Goal: Task Accomplishment & Management: Manage account settings

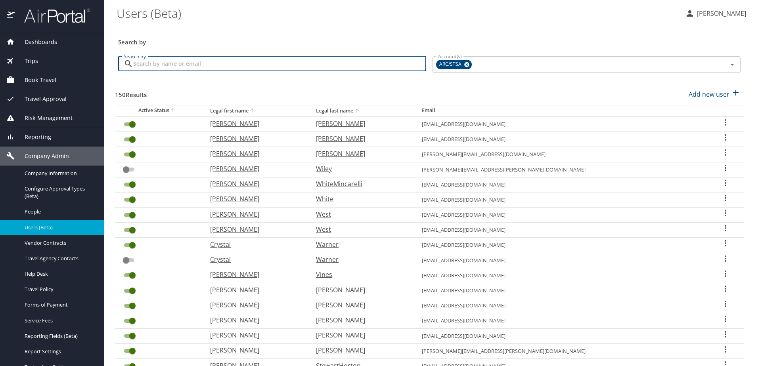
click at [256, 61] on input "Search by" at bounding box center [279, 63] width 293 height 15
type input "T"
checkbox input "true"
checkbox input "false"
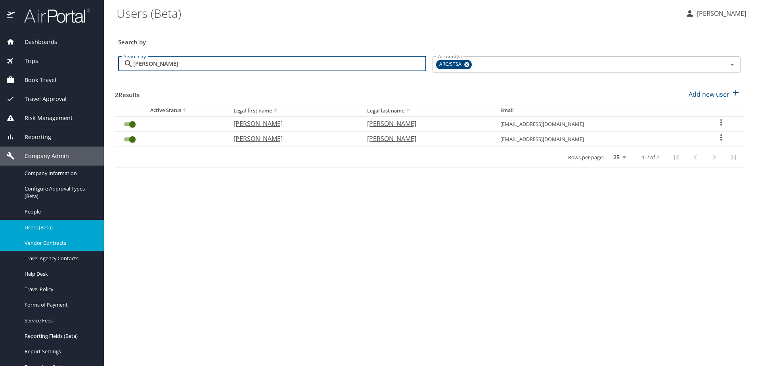
type input "Threet"
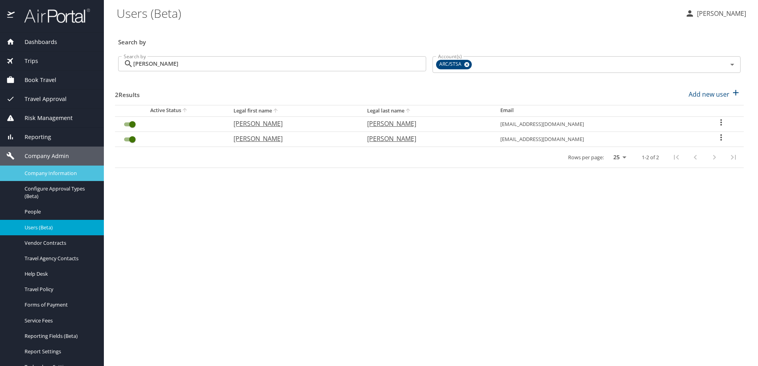
click at [36, 175] on span "Company Information" at bounding box center [60, 174] width 70 height 8
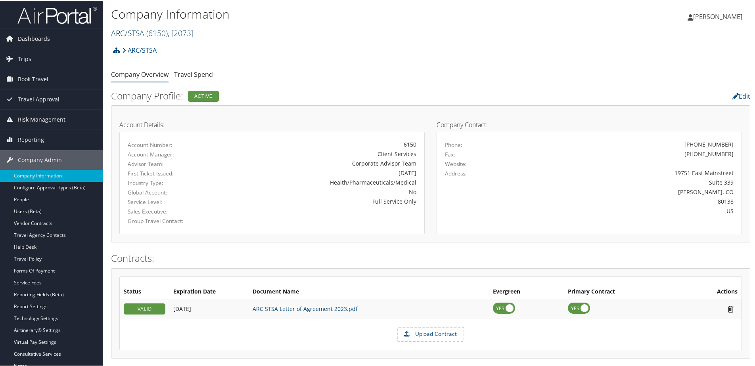
click at [136, 33] on link "ARC/STSA ( 6150 ) , [ 2073 ]" at bounding box center [152, 32] width 82 height 11
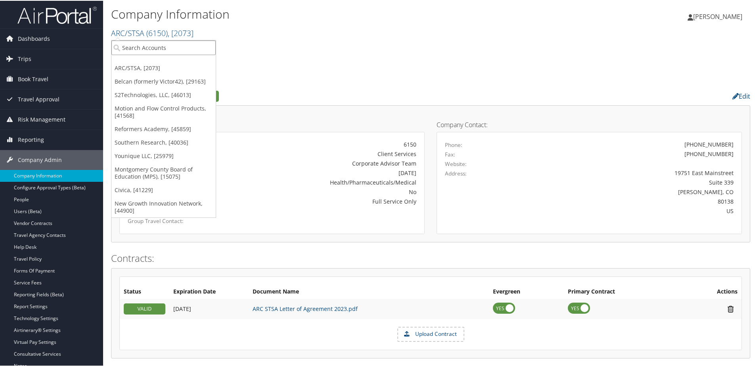
click at [130, 51] on input "search" at bounding box center [163, 47] width 104 height 15
type input "Merid"
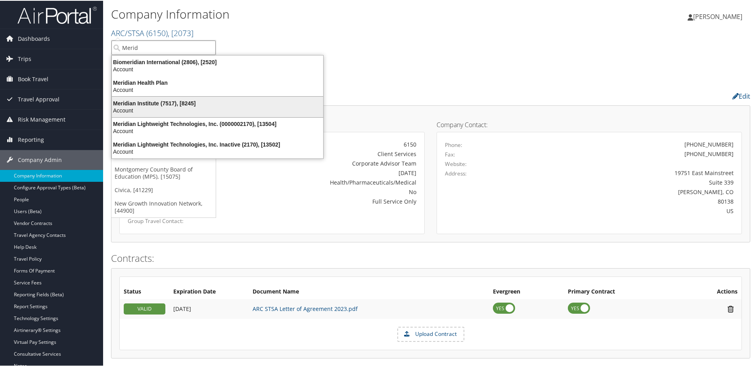
click at [155, 99] on div "Meridian Institute (7517), [8245]" at bounding box center [217, 102] width 221 height 7
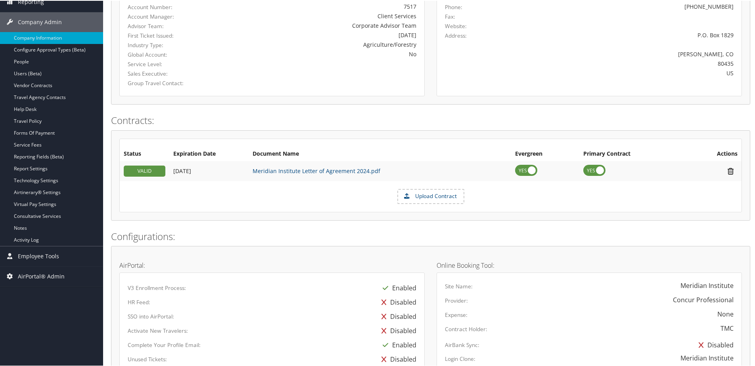
scroll to position [119, 0]
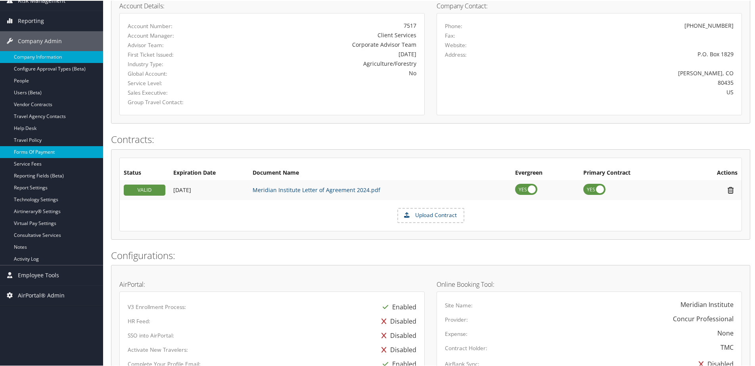
click at [34, 152] on link "Forms Of Payment" at bounding box center [51, 151] width 103 height 12
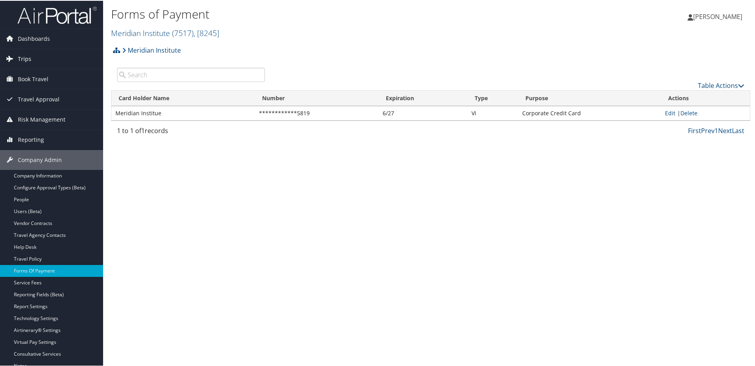
click at [37, 53] on link "Trips" at bounding box center [51, 58] width 103 height 20
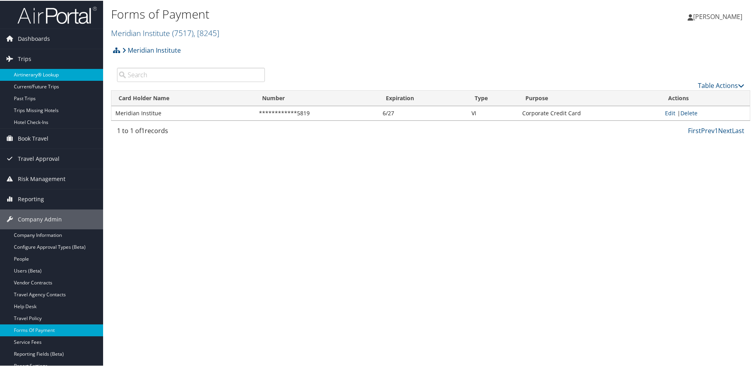
click at [31, 73] on link "Airtinerary® Lookup" at bounding box center [51, 74] width 103 height 12
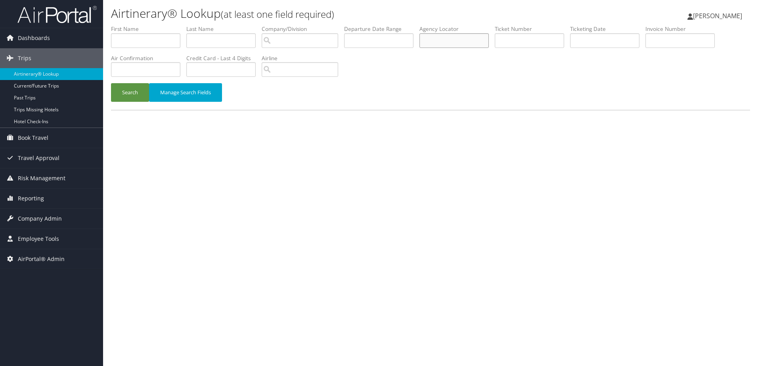
paste input "L8QXC0"
click at [140, 92] on button "Search" at bounding box center [130, 92] width 38 height 19
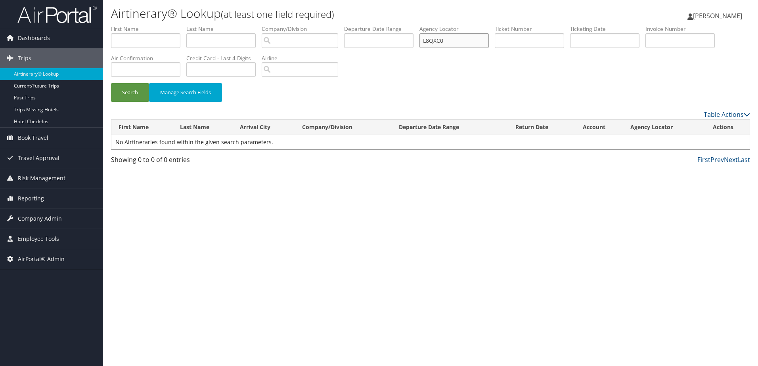
click at [429, 39] on input "L8QXC0" at bounding box center [453, 40] width 69 height 15
type input "L8QXC0"
click at [129, 94] on button "Search" at bounding box center [130, 92] width 38 height 19
drag, startPoint x: 451, startPoint y: 40, endPoint x: 416, endPoint y: 44, distance: 35.8
click at [414, 25] on ul "First Name Last Name Departure City Arrival City Company/Division Airport/City …" at bounding box center [430, 25] width 639 height 0
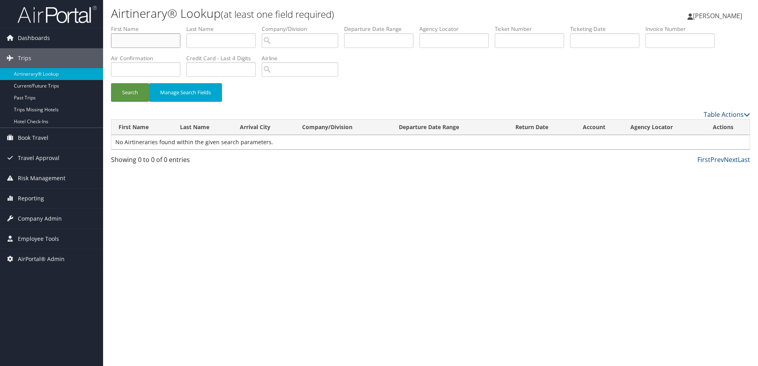
click at [153, 46] on input "text" at bounding box center [145, 40] width 69 height 15
type input "Alexandra"
type input "Williamson"
click at [134, 93] on button "Search" at bounding box center [130, 92] width 38 height 19
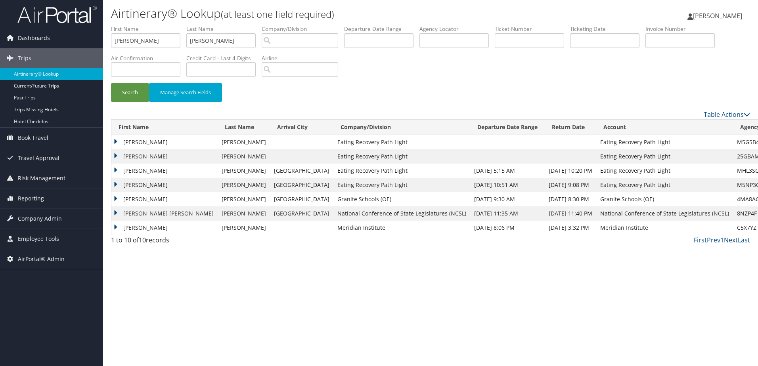
click at [727, 242] on link "Next" at bounding box center [731, 240] width 14 height 9
click at [730, 240] on link "Next" at bounding box center [731, 240] width 14 height 9
click at [20, 221] on span "Company Admin" at bounding box center [40, 219] width 44 height 20
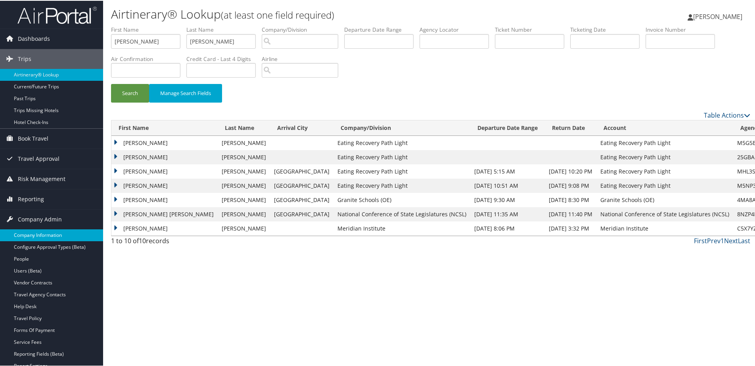
click at [22, 232] on link "Company Information" at bounding box center [51, 235] width 103 height 12
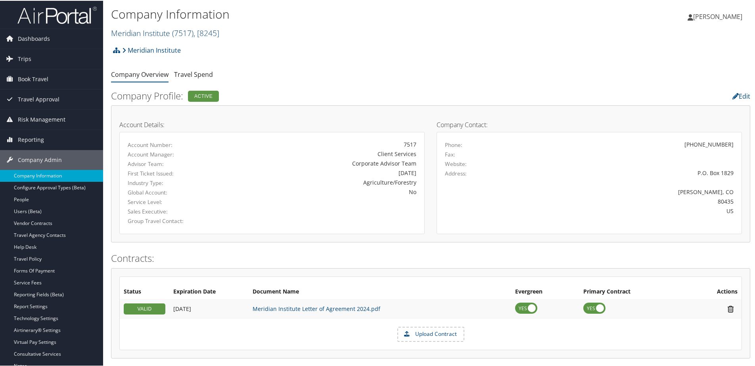
click at [122, 30] on link "Meridian Institute ( 7517 ) , [ 8245 ]" at bounding box center [165, 32] width 108 height 11
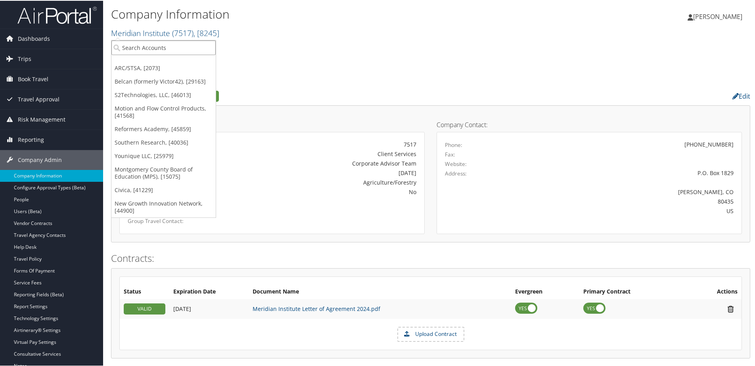
click at [126, 48] on input "search" at bounding box center [163, 47] width 104 height 15
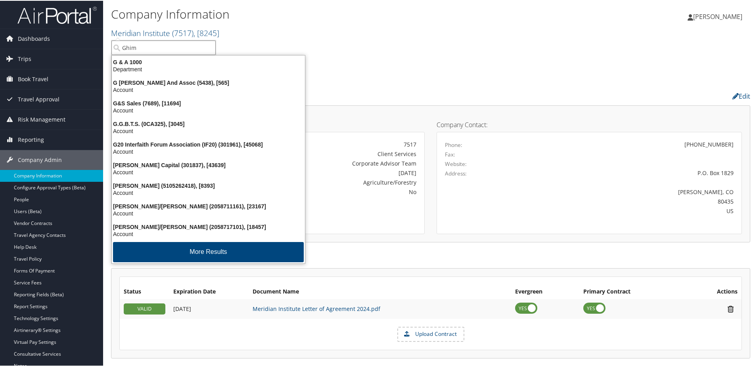
type input "Ghima"
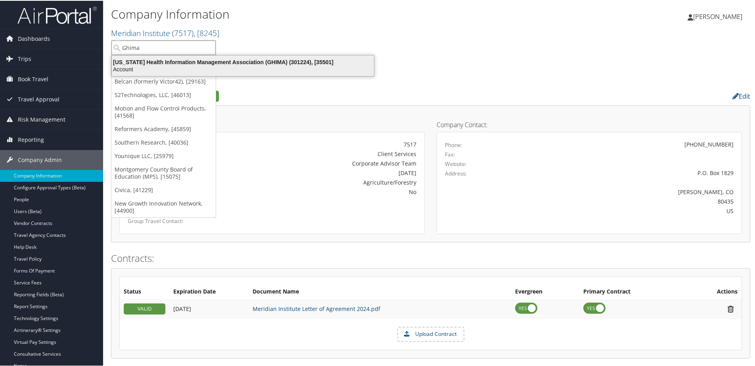
click at [147, 65] on div "Georgia Health Information Management Association (GHIMA) (301224), [35501]" at bounding box center [242, 61] width 271 height 7
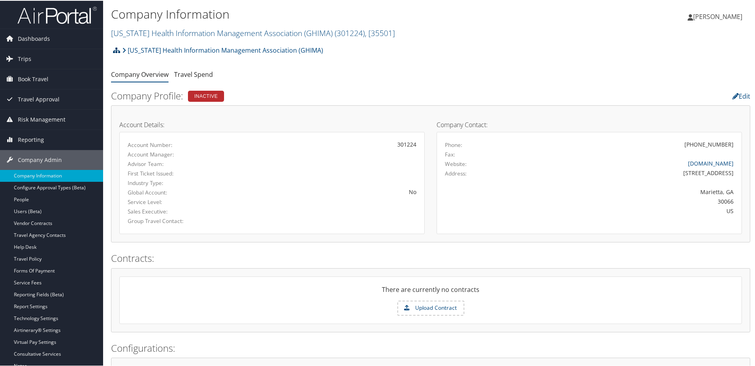
click at [115, 50] on icon at bounding box center [116, 49] width 7 height 6
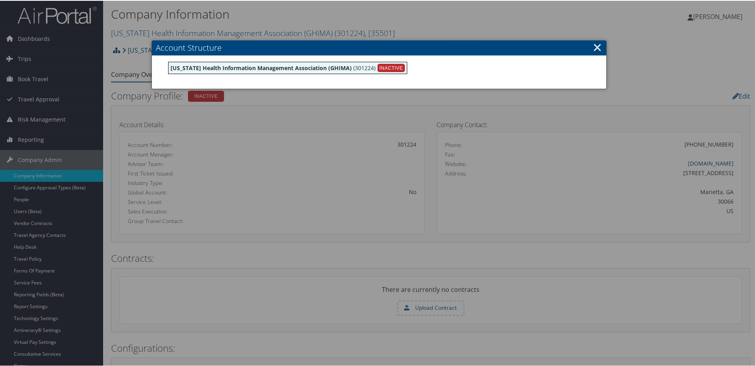
click at [115, 50] on div at bounding box center [379, 183] width 758 height 366
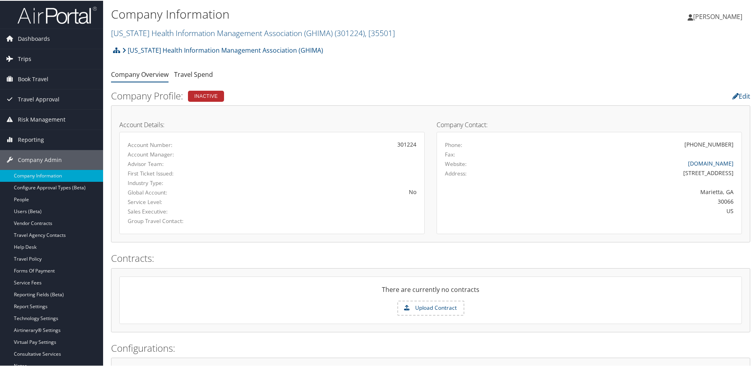
click at [21, 57] on span "Trips" at bounding box center [24, 58] width 13 height 20
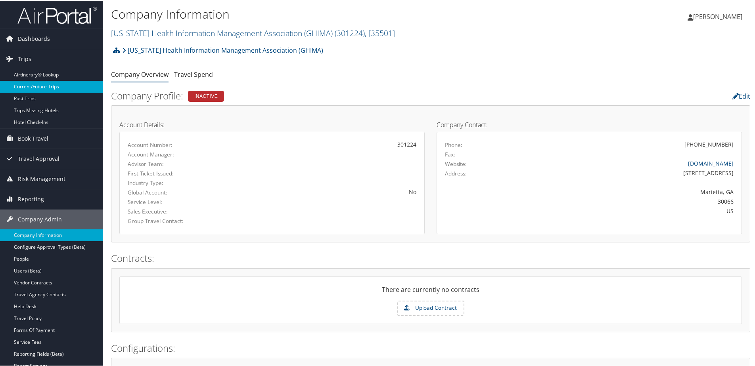
click at [22, 83] on link "Current/Future Trips" at bounding box center [51, 86] width 103 height 12
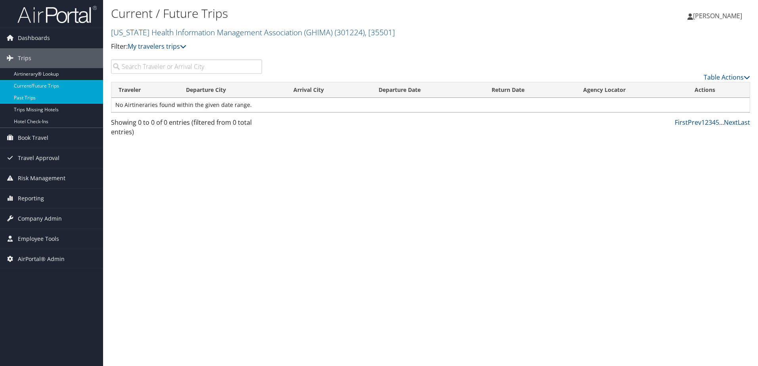
click at [25, 98] on link "Past Trips" at bounding box center [51, 98] width 103 height 12
click at [27, 85] on link "Current/Future Trips" at bounding box center [51, 86] width 103 height 12
click at [28, 238] on span "Employee Tools" at bounding box center [38, 239] width 41 height 20
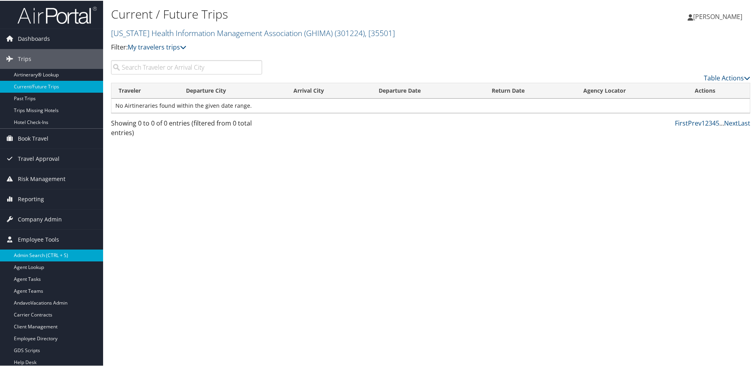
click at [28, 260] on link "Admin Search (CTRL + S)" at bounding box center [51, 255] width 103 height 12
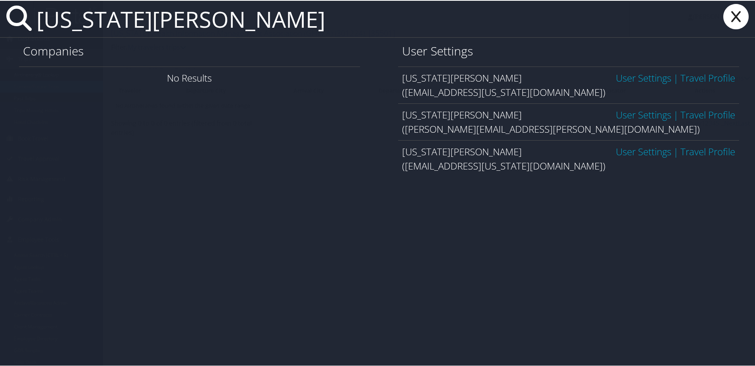
drag, startPoint x: 186, startPoint y: 17, endPoint x: 17, endPoint y: 22, distance: 169.3
click at [17, 22] on div "Virginia Evans" at bounding box center [379, 18] width 758 height 37
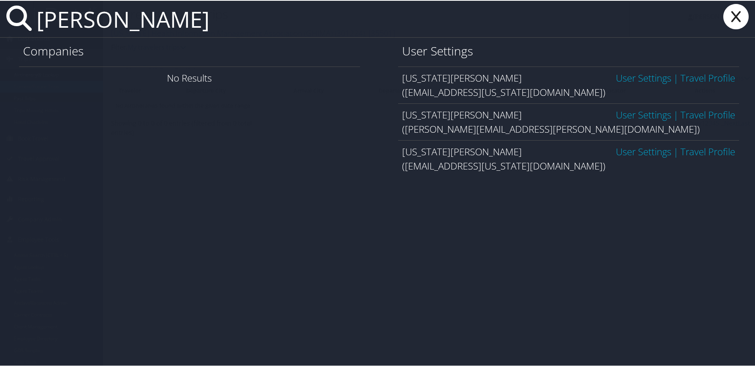
type input "Sue Nathe"
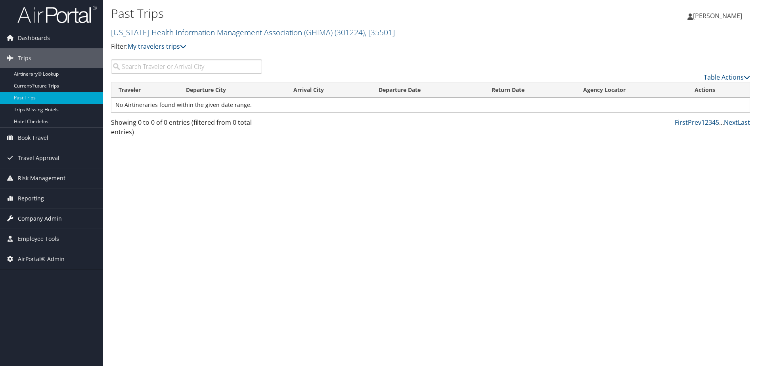
click at [25, 216] on span "Company Admin" at bounding box center [40, 219] width 44 height 20
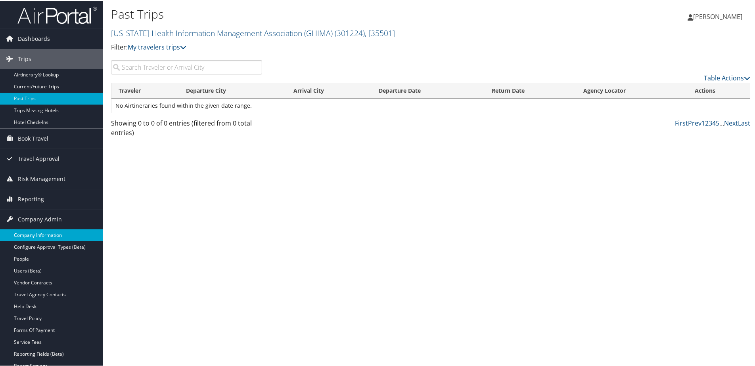
click at [26, 235] on link "Company Information" at bounding box center [51, 235] width 103 height 12
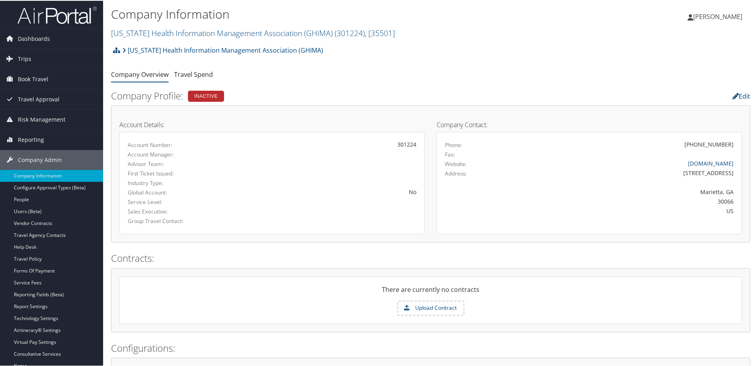
click at [732, 95] on icon at bounding box center [735, 95] width 6 height 6
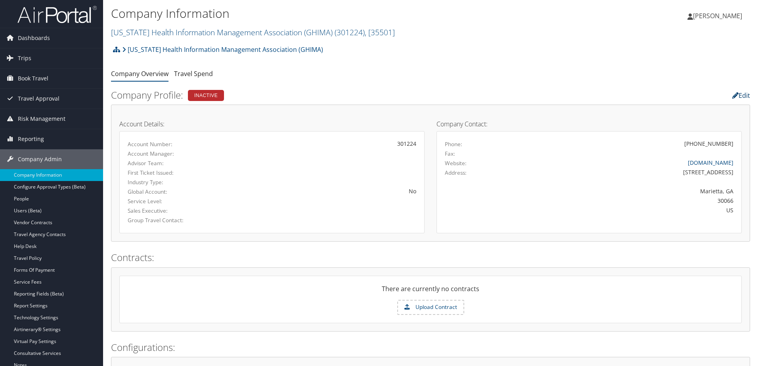
select select "10"
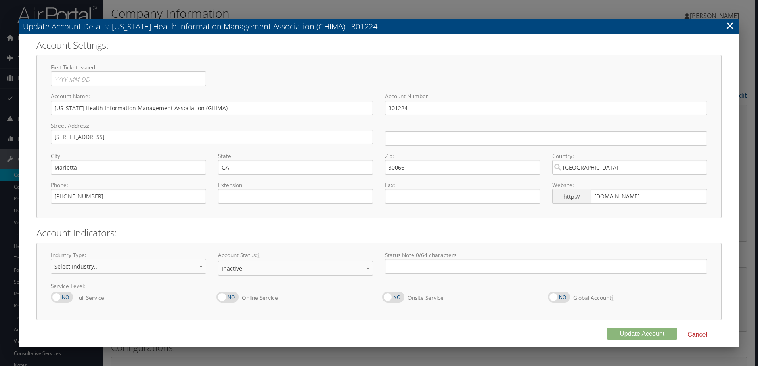
click at [730, 25] on link "×" at bounding box center [729, 25] width 9 height 16
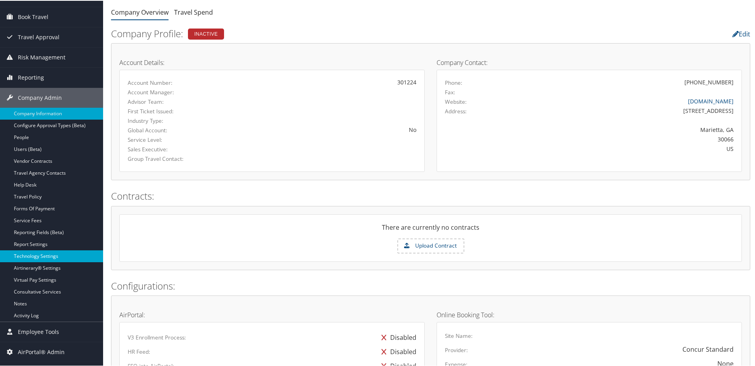
scroll to position [79, 0]
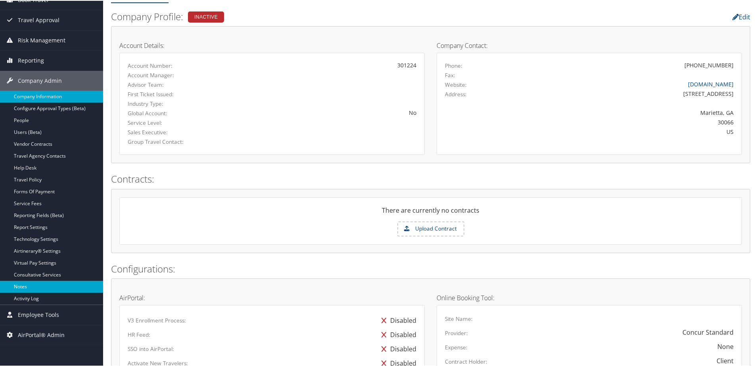
click at [24, 288] on link "Notes" at bounding box center [51, 286] width 103 height 12
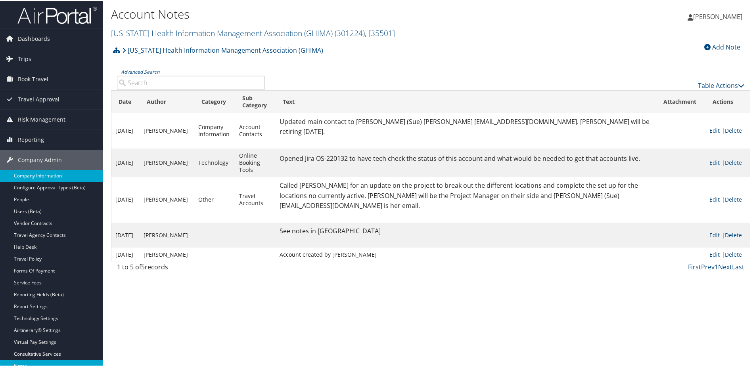
click at [33, 177] on link "Company Information" at bounding box center [51, 175] width 103 height 12
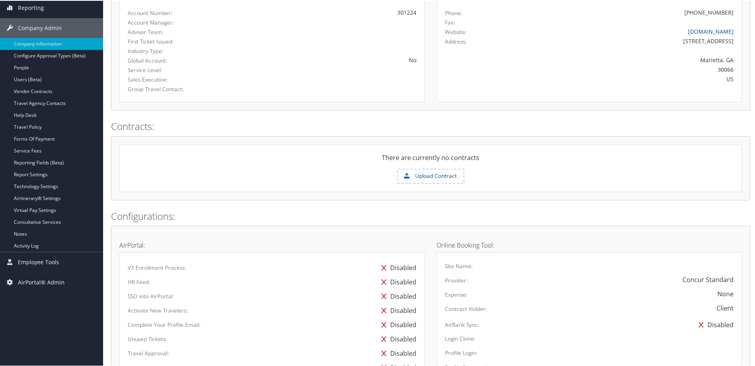
scroll to position [49, 0]
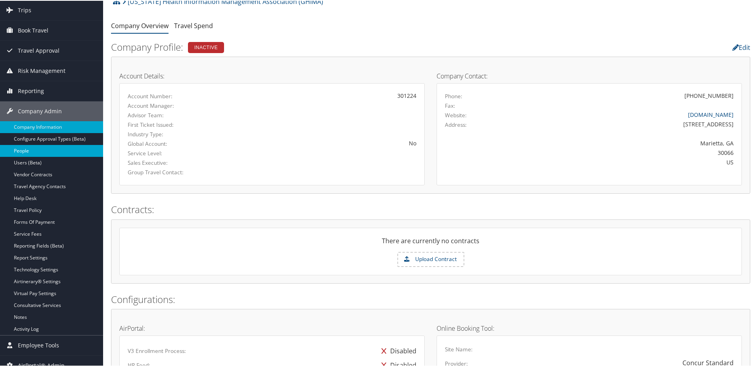
click at [18, 148] on link "People" at bounding box center [51, 150] width 103 height 12
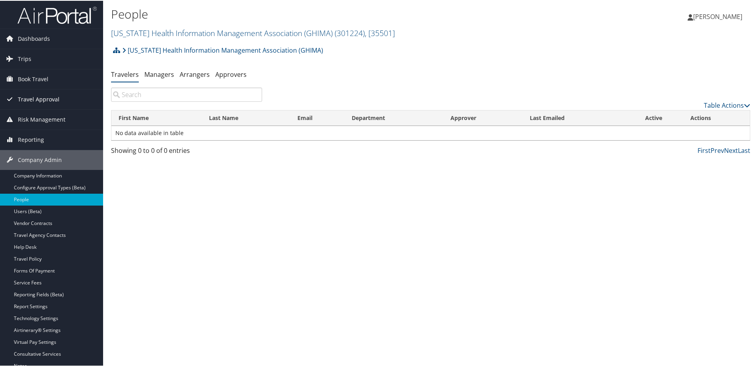
click at [31, 96] on span "Travel Approval" at bounding box center [39, 99] width 42 height 20
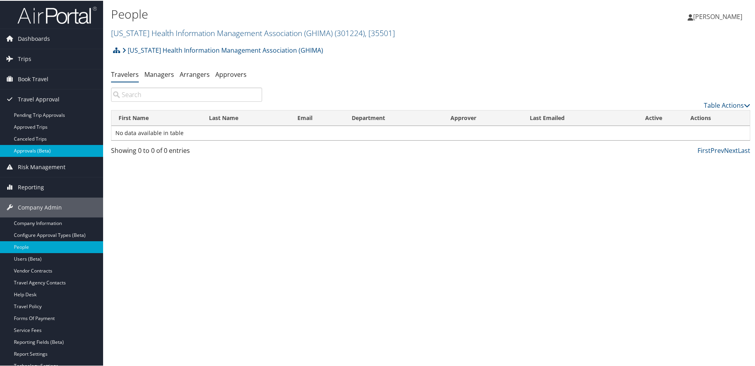
click at [27, 151] on link "Approvals (Beta)" at bounding box center [51, 150] width 103 height 12
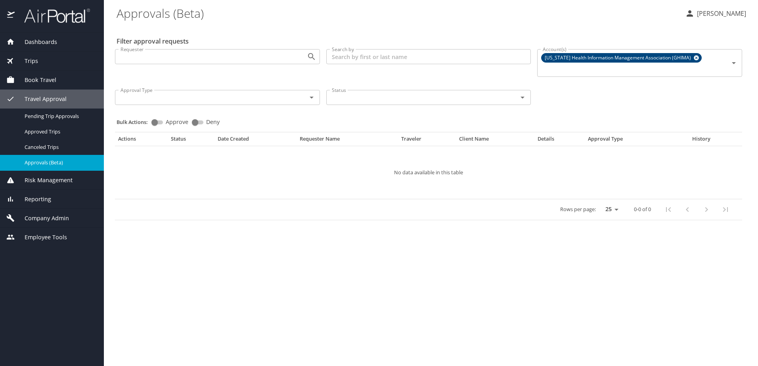
click at [38, 220] on span "Company Admin" at bounding box center [42, 218] width 54 height 9
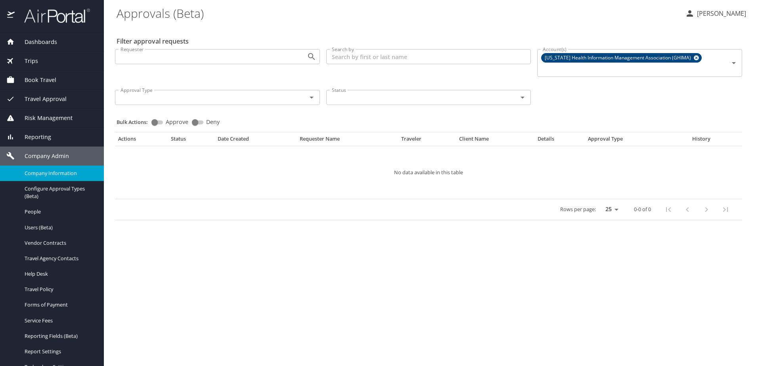
click at [35, 176] on span "Company Information" at bounding box center [60, 174] width 70 height 8
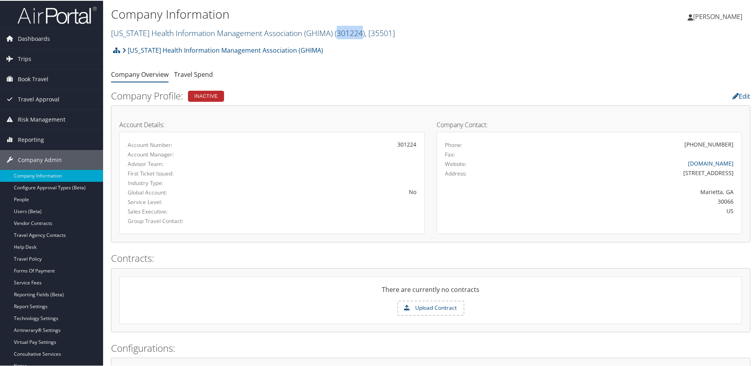
drag, startPoint x: 327, startPoint y: 33, endPoint x: 351, endPoint y: 32, distance: 24.6
click at [351, 32] on span "( 301224 )" at bounding box center [349, 32] width 30 height 11
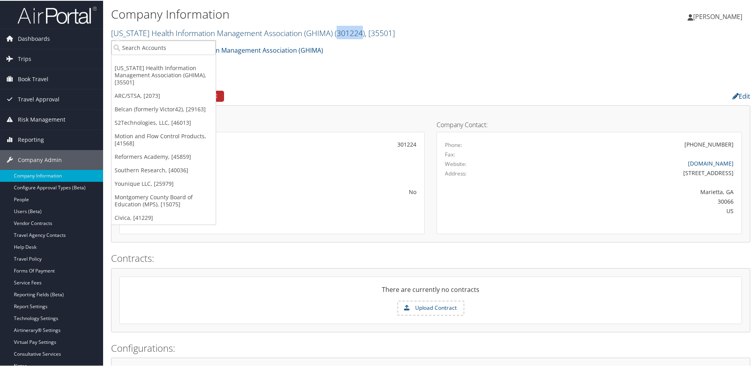
copy span "301224"
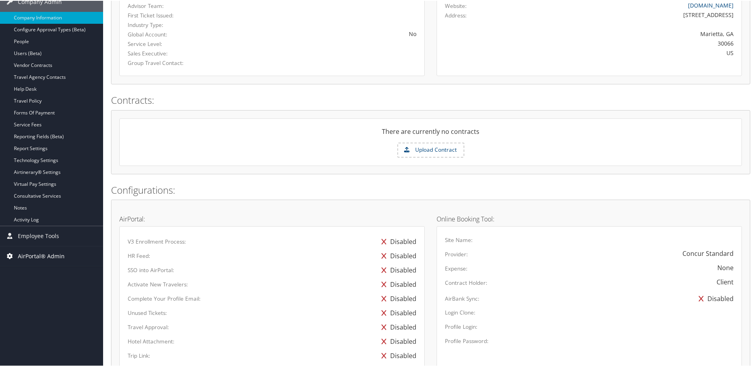
scroll to position [159, 0]
click at [45, 194] on link "Consultative Services" at bounding box center [51, 195] width 103 height 12
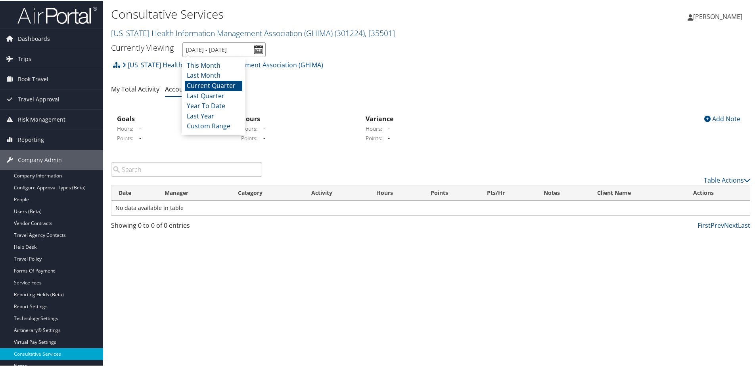
click at [258, 53] on input "7/1/2025 - 9/30/2025" at bounding box center [223, 49] width 83 height 15
click at [219, 105] on li "Year To Date" at bounding box center [213, 105] width 57 height 10
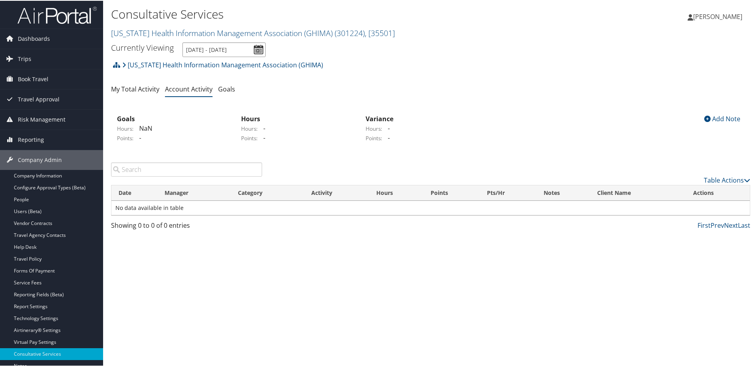
click at [256, 46] on input "1/1/2025 - 9/10/2025" at bounding box center [223, 49] width 83 height 15
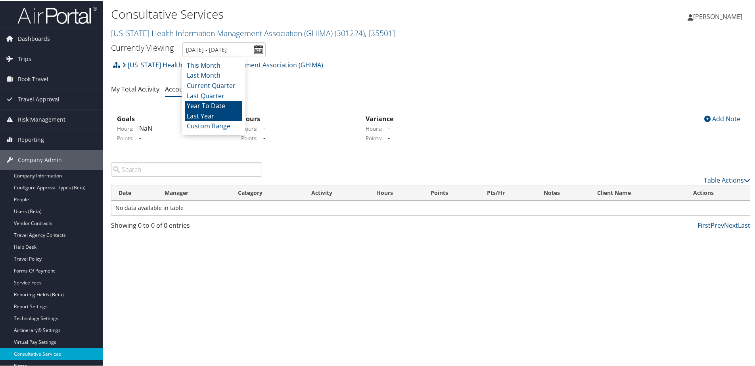
click at [211, 114] on li "Last Year" at bounding box center [213, 116] width 57 height 10
type input "1/1/2024 - 12/31/2024"
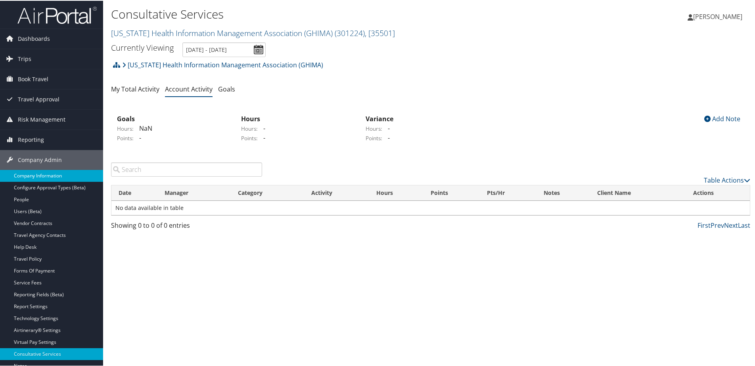
click at [49, 173] on link "Company Information" at bounding box center [51, 175] width 103 height 12
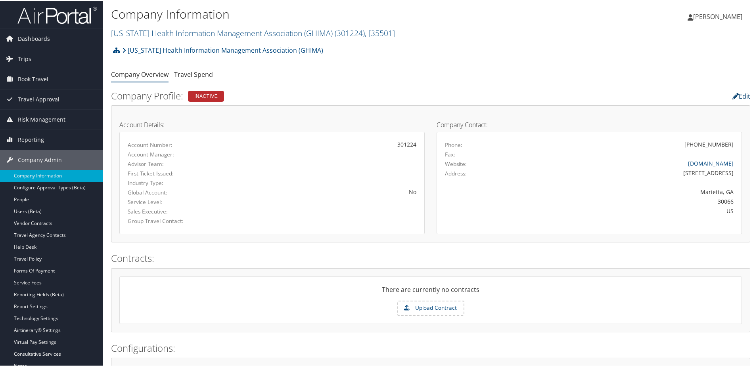
click at [740, 96] on link "Edit" at bounding box center [741, 95] width 18 height 9
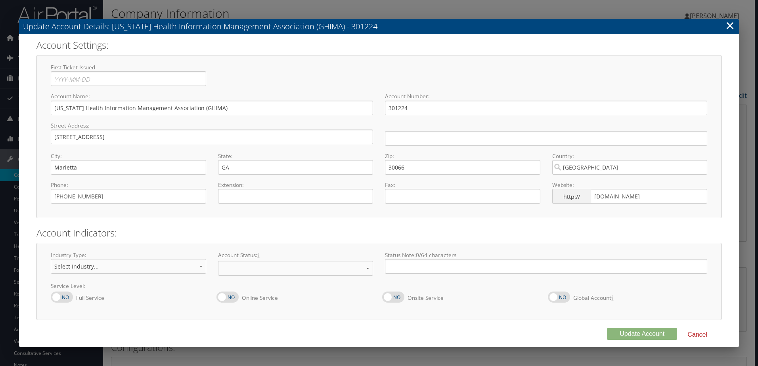
select select "10"
click at [728, 28] on link "×" at bounding box center [729, 25] width 9 height 16
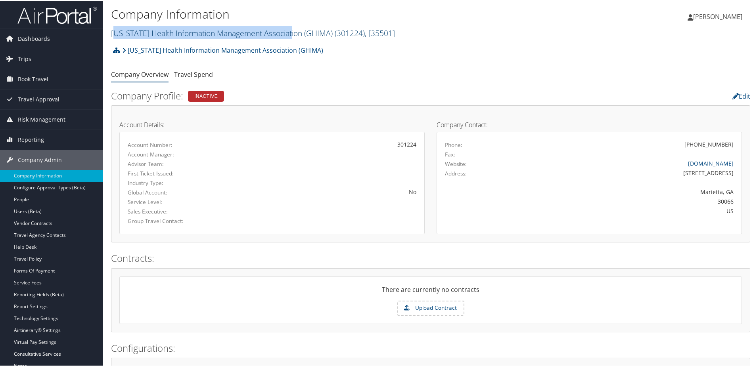
drag, startPoint x: 114, startPoint y: 31, endPoint x: 291, endPoint y: 37, distance: 176.8
click at [291, 37] on link "Georgia Health Information Management Association (GHIMA) ( 301224 ) , [ 35501 ]" at bounding box center [253, 32] width 284 height 11
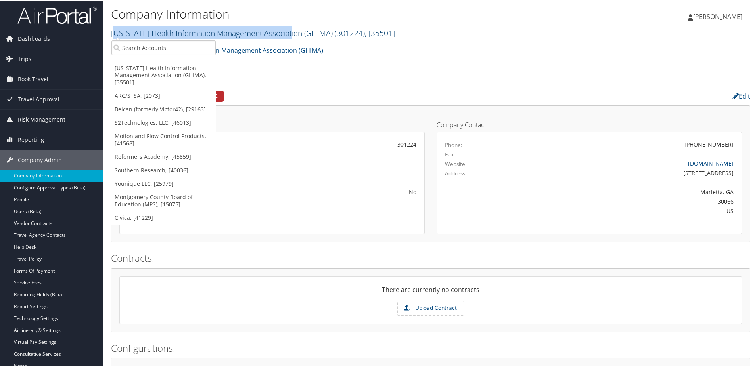
copy link "eorgia Health Information Management Association"
click at [141, 47] on input "search" at bounding box center [163, 47] width 104 height 15
paste input "Florida Health Information Management Association"
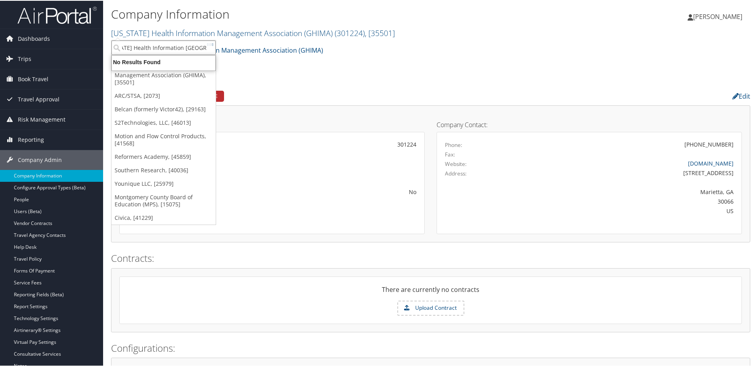
scroll to position [0, 11]
type input "Florida Health Information Man"
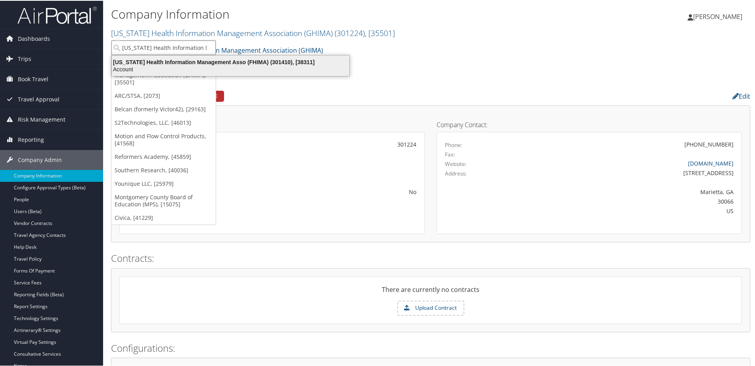
click at [249, 61] on div "Florida Health Information Management Asso (FHIMA) (301410), [38311]" at bounding box center [230, 61] width 247 height 7
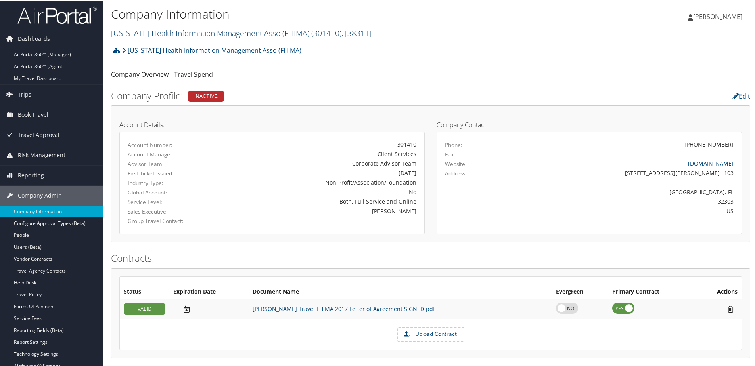
click at [138, 35] on link "Florida Health Information Management Asso (FHIMA) ( 301410 ) , [ 38311 ]" at bounding box center [241, 32] width 260 height 11
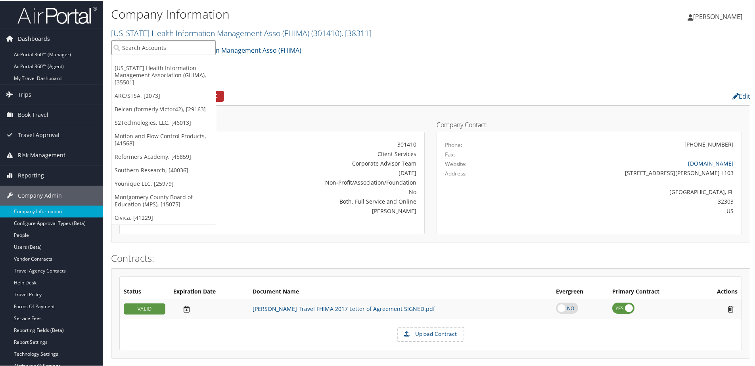
click at [138, 45] on input "search" at bounding box center [163, 47] width 104 height 15
type input "M"
click at [144, 67] on link "[US_STATE] Health Information Management Association (GHIMA), [35501]" at bounding box center [163, 75] width 104 height 28
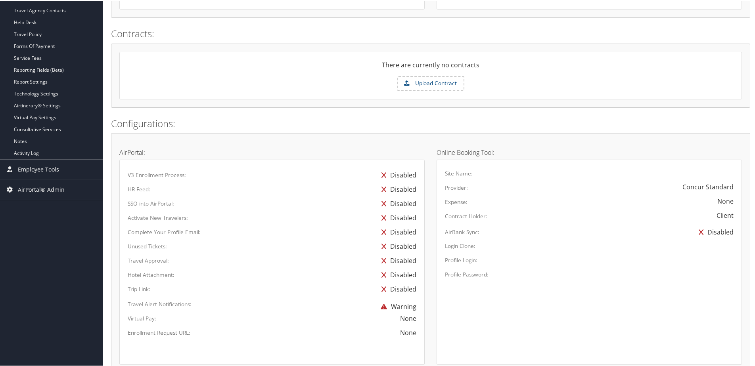
scroll to position [238, 0]
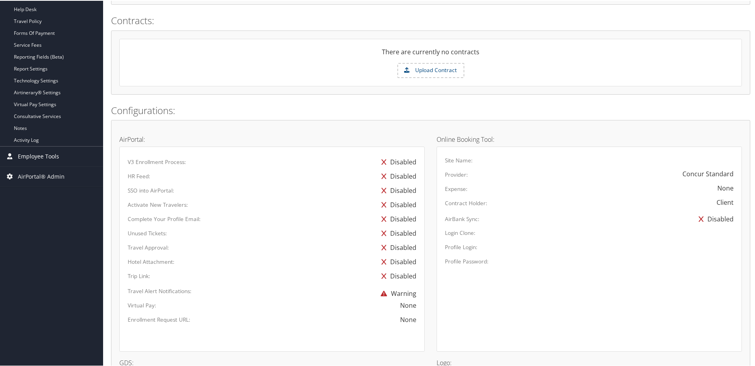
click at [33, 153] on span "Employee Tools" at bounding box center [38, 156] width 41 height 20
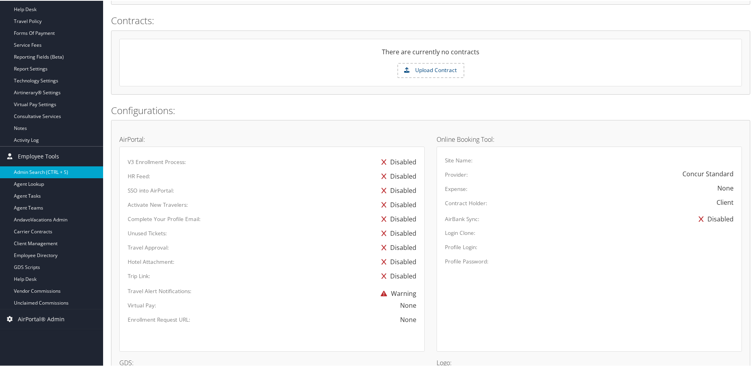
click at [32, 168] on link "Admin Search (CTRL + S)" at bounding box center [51, 172] width 103 height 12
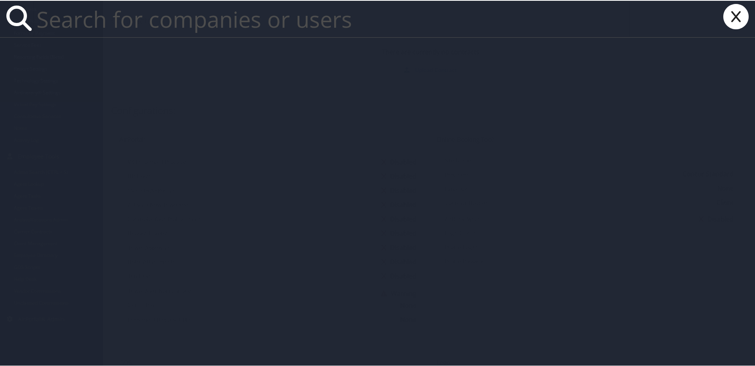
paste input "executivedirector@mnhima.org"
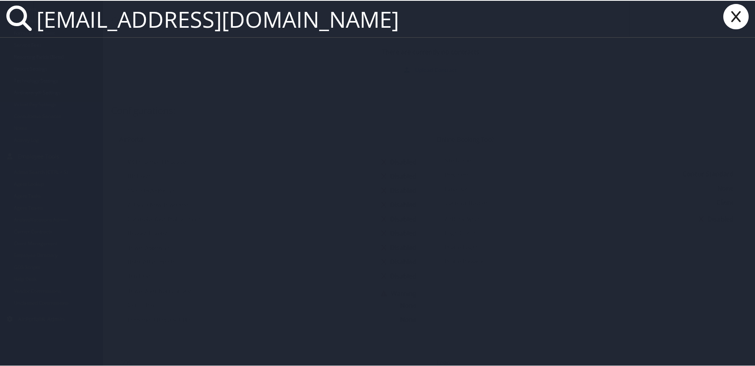
type input "executivedirector@mnhima.org"
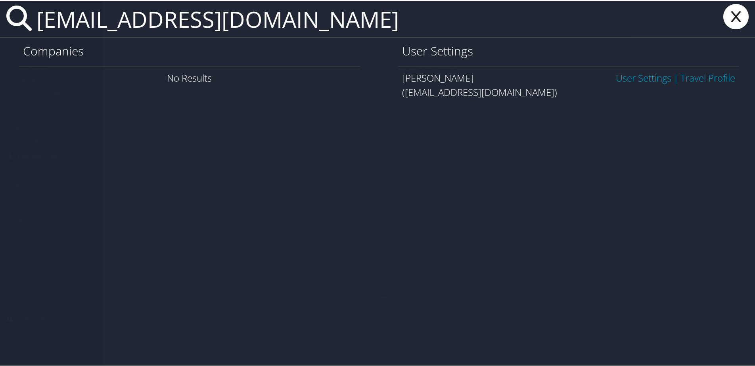
click at [642, 79] on link "User Settings" at bounding box center [642, 77] width 55 height 13
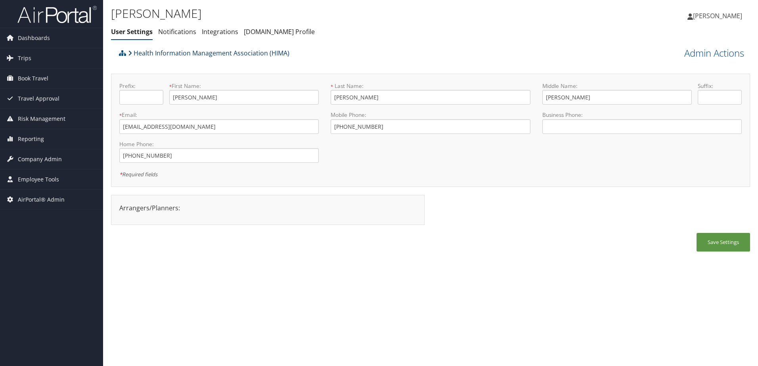
click at [163, 50] on link "Health Information Management Association (HIMA)" at bounding box center [208, 53] width 161 height 16
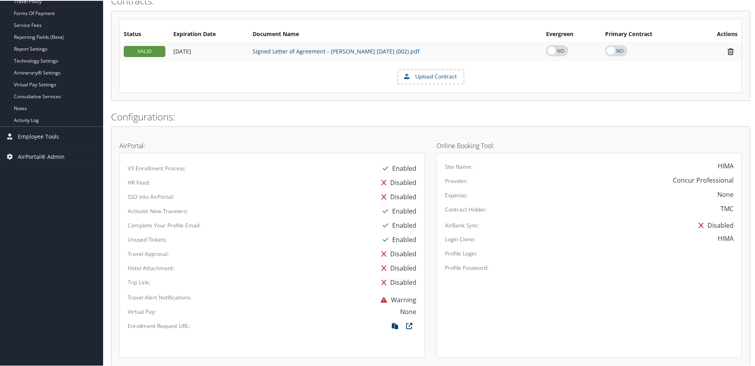
scroll to position [99, 0]
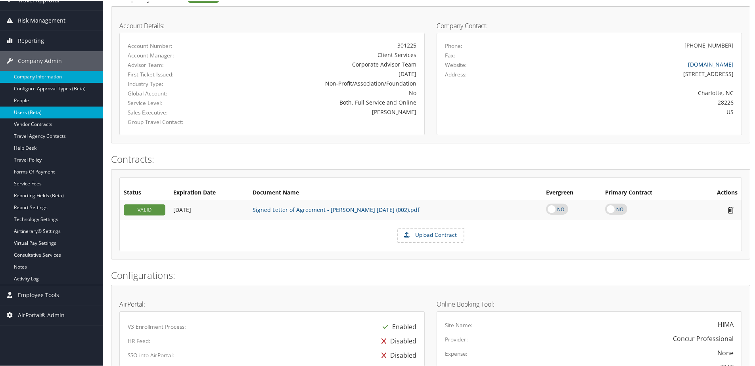
click at [21, 111] on link "Users (Beta)" at bounding box center [51, 112] width 103 height 12
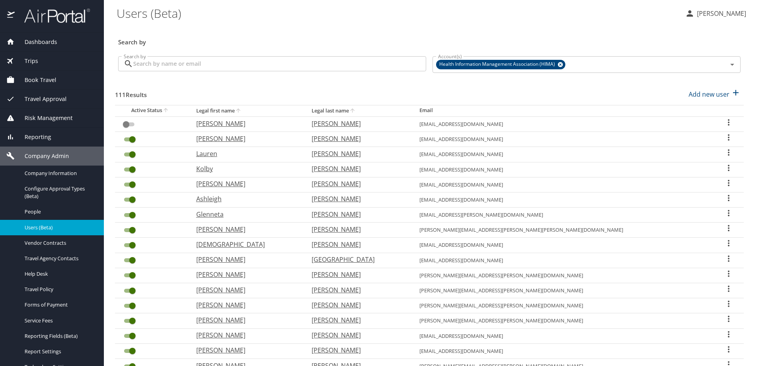
click at [200, 59] on input "Search by" at bounding box center [279, 63] width 293 height 15
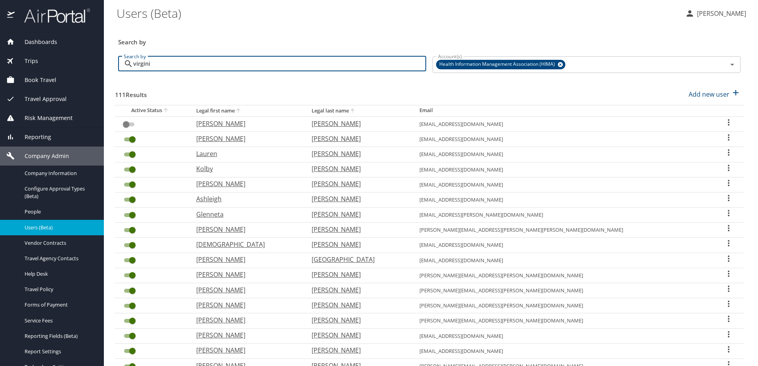
type input "virginia"
checkbox input "true"
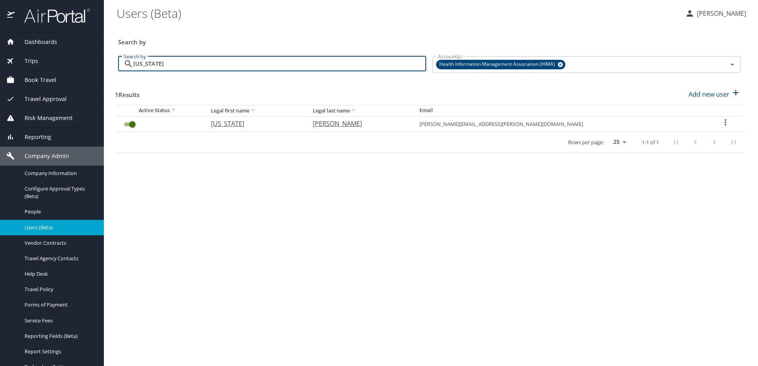
type input "virginia"
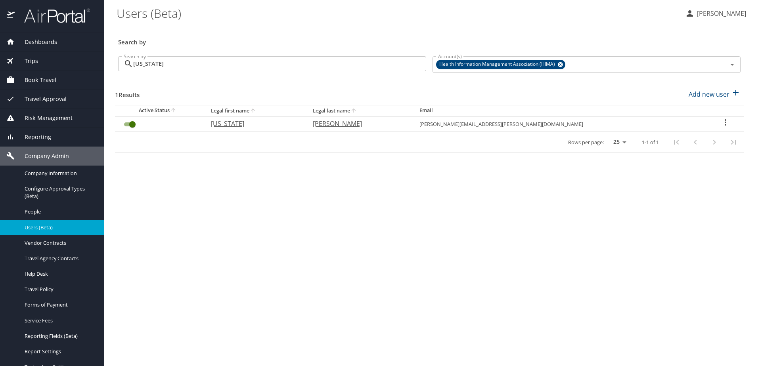
click at [724, 122] on icon "User Search Table" at bounding box center [725, 122] width 2 height 6
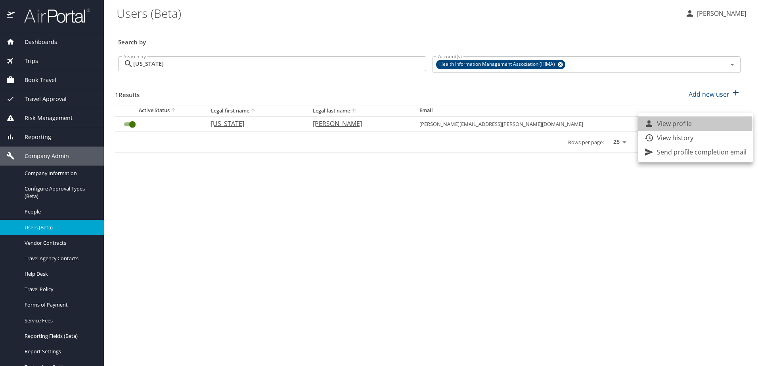
click at [672, 124] on p "View profile" at bounding box center [674, 124] width 35 height 10
select select "US"
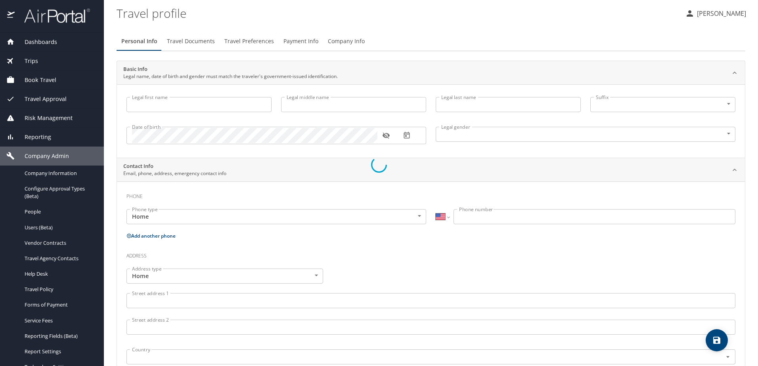
type input "Virginia"
type input "Elizabeth"
type input "Evans"
type input "Undisclosed"
select select "US"
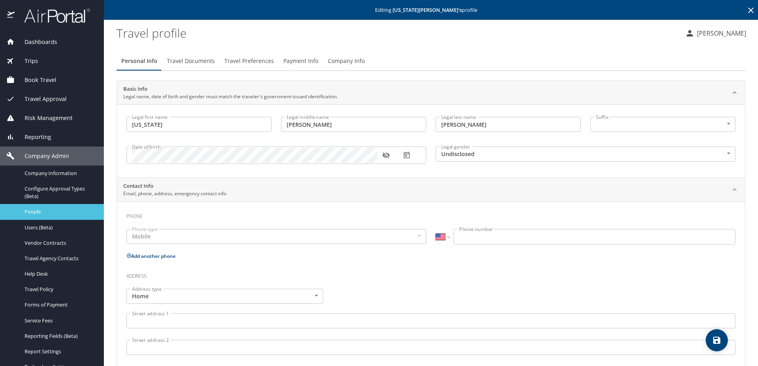
click at [34, 212] on span "People" at bounding box center [60, 212] width 70 height 8
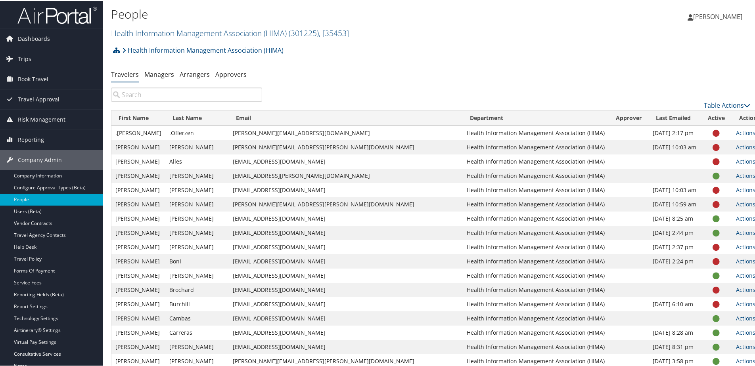
click at [204, 98] on input "search" at bounding box center [186, 94] width 151 height 14
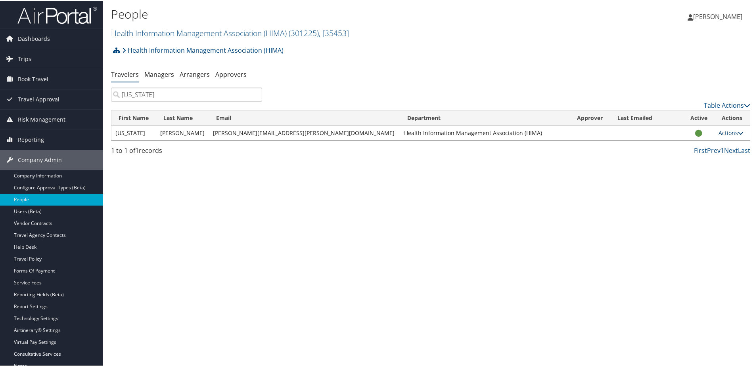
type input "[US_STATE]"
click at [718, 134] on link "Actions" at bounding box center [730, 132] width 25 height 8
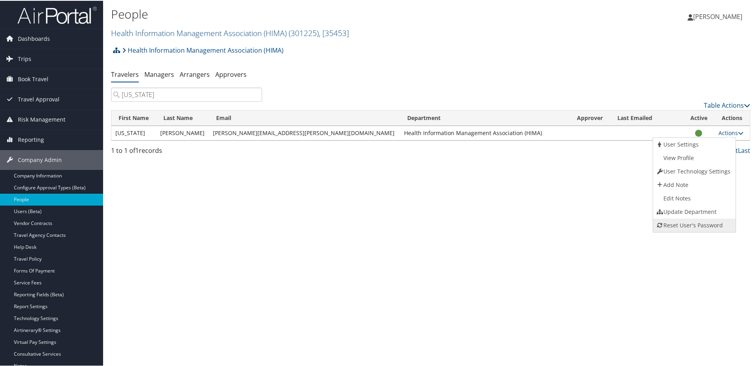
click at [683, 223] on link "Reset User's Password" at bounding box center [693, 224] width 80 height 13
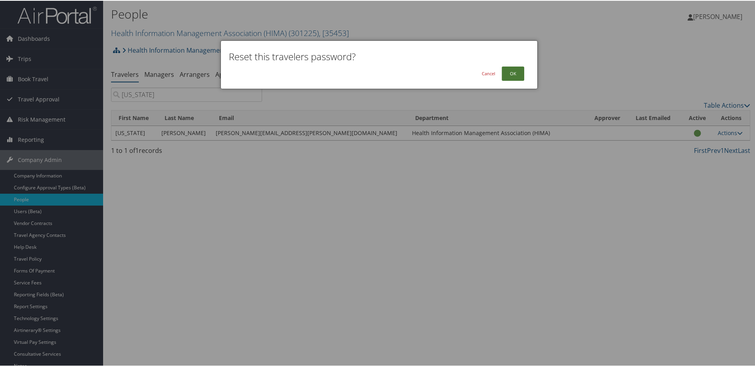
click at [502, 73] on button "OK" at bounding box center [512, 73] width 23 height 14
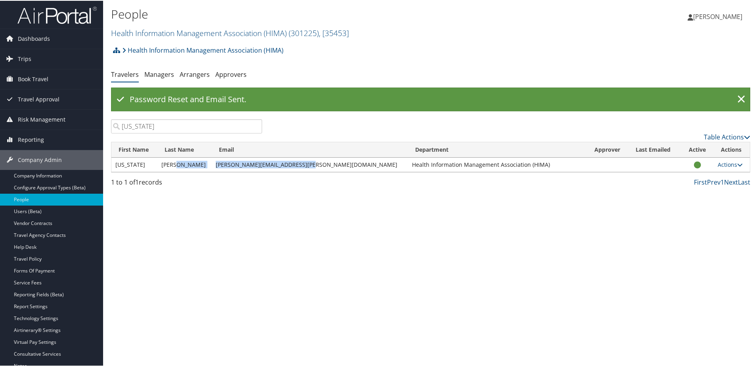
drag, startPoint x: 314, startPoint y: 164, endPoint x: 211, endPoint y: 164, distance: 103.0
click at [211, 164] on tr "Virginia Evans ginna.evans@emoryhealthcare.org Health Information Management As…" at bounding box center [430, 164] width 638 height 14
copy tr "ginna.evans@emoryhealthcare.org"
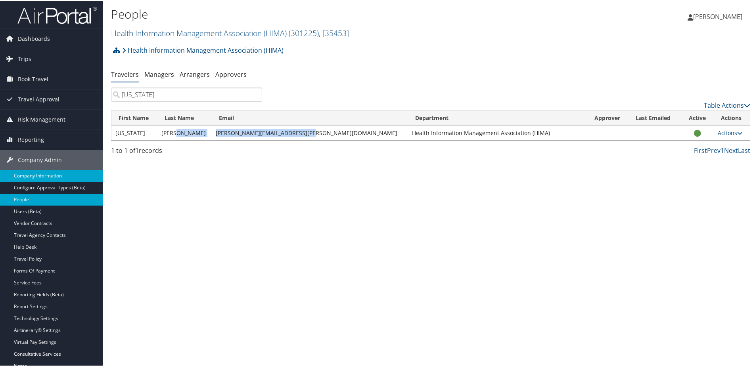
click at [50, 177] on link "Company Information" at bounding box center [51, 175] width 103 height 12
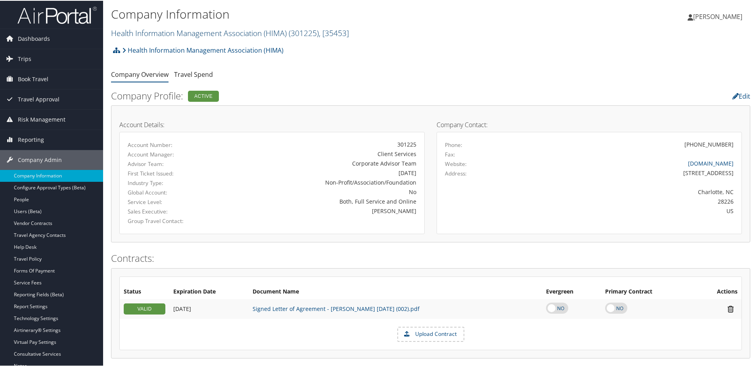
click at [141, 32] on link "Health Information Management Association (HIMA) ( 301225 ) , [ 35453 ]" at bounding box center [230, 32] width 238 height 11
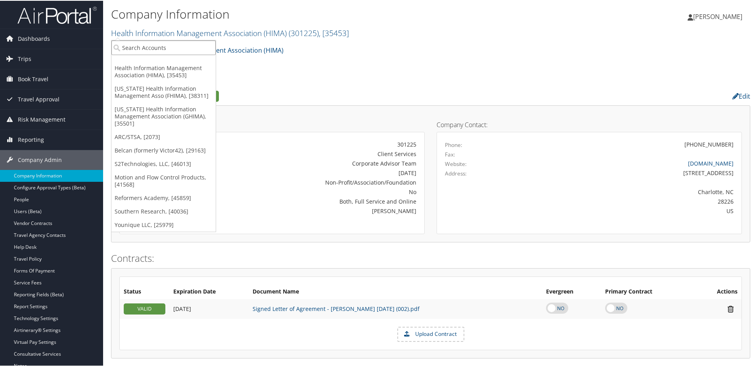
click at [130, 48] on input "search" at bounding box center [163, 47] width 104 height 15
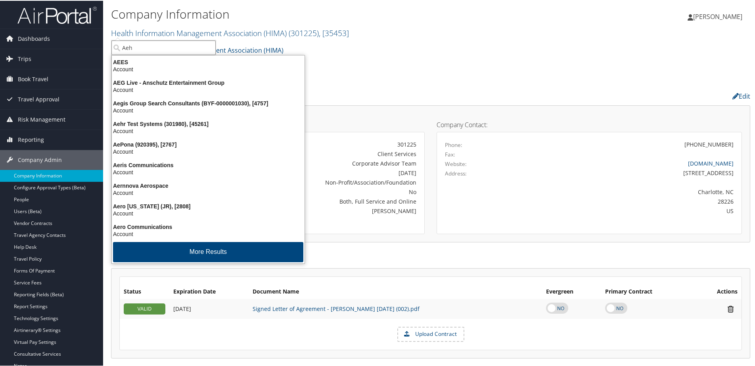
type input "[PERSON_NAME]"
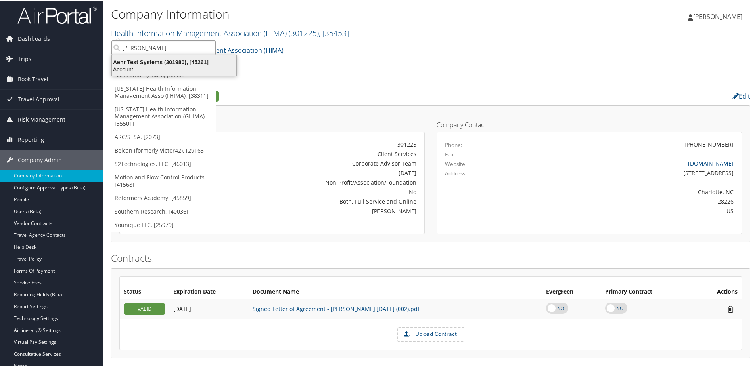
click at [145, 65] on div "Account" at bounding box center [174, 68] width 134 height 7
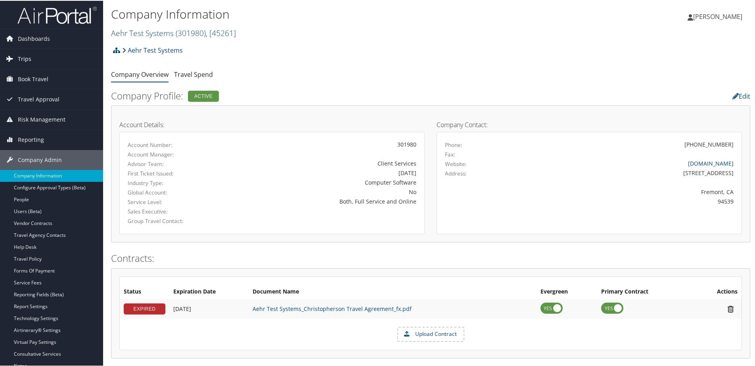
click at [29, 57] on span "Trips" at bounding box center [24, 58] width 13 height 20
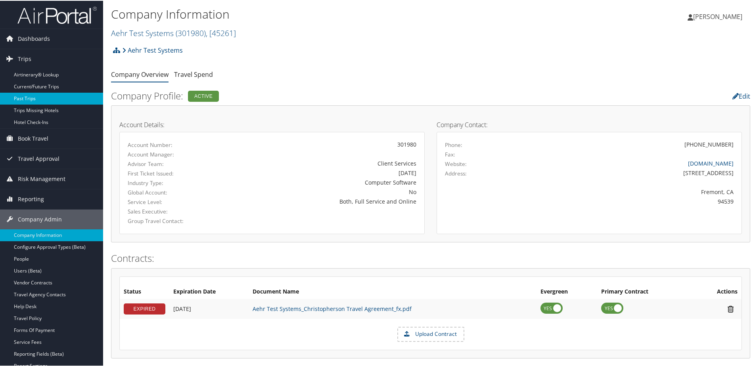
click at [22, 98] on link "Past Trips" at bounding box center [51, 98] width 103 height 12
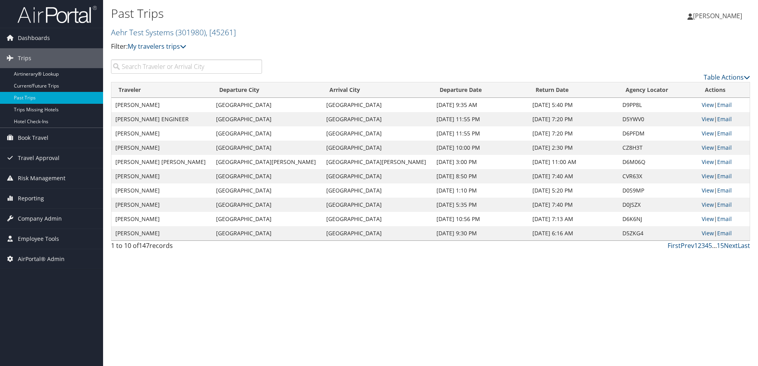
click at [135, 68] on input "search" at bounding box center [186, 66] width 151 height 14
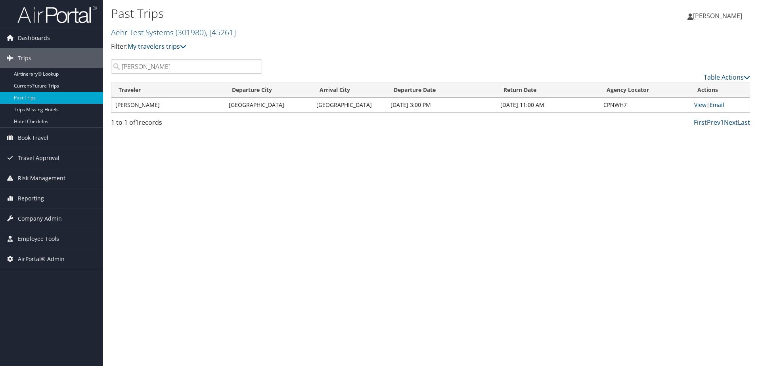
type input "[PERSON_NAME]"
click at [24, 198] on span "Reporting" at bounding box center [31, 199] width 26 height 20
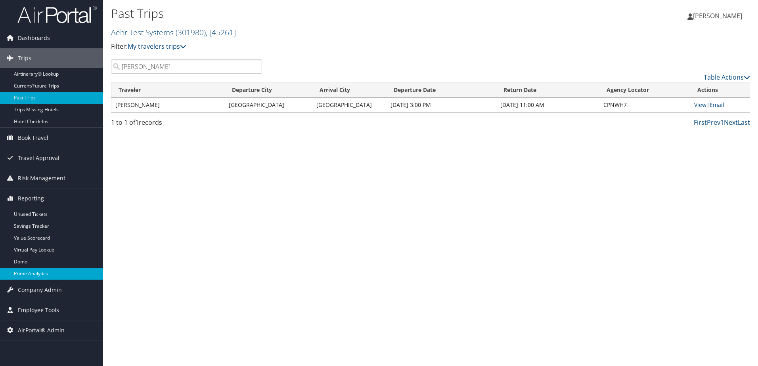
click at [29, 271] on link "Prime Analytics" at bounding box center [51, 274] width 103 height 12
drag, startPoint x: 149, startPoint y: 69, endPoint x: 117, endPoint y: 65, distance: 32.3
click at [117, 65] on input "[PERSON_NAME]" at bounding box center [186, 66] width 151 height 14
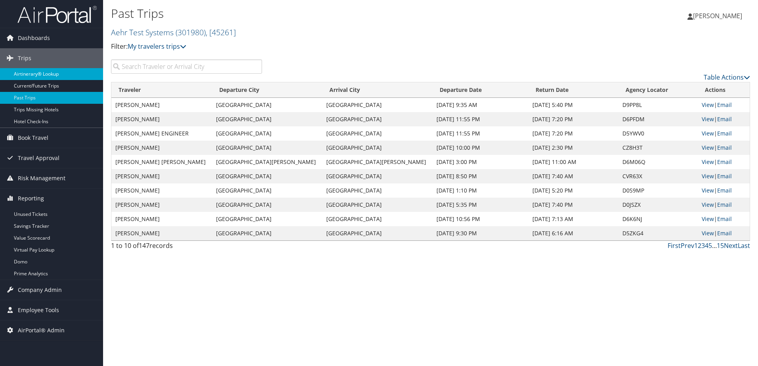
click at [46, 75] on link "Airtinerary® Lookup" at bounding box center [51, 74] width 103 height 12
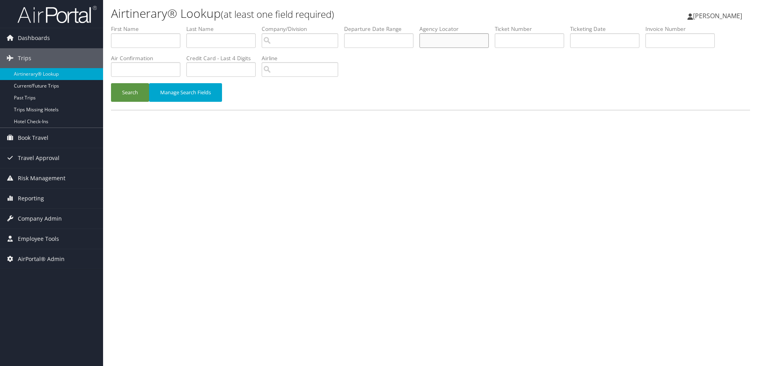
paste input "D665X8"
type input "D665X8"
click at [132, 90] on button "Search" at bounding box center [130, 92] width 38 height 19
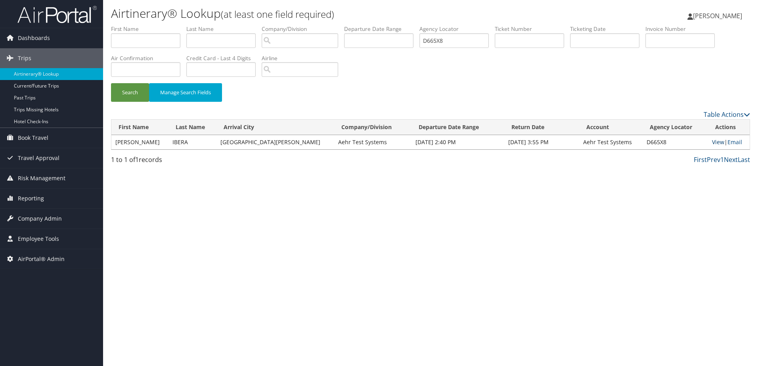
click at [712, 143] on link "View" at bounding box center [718, 142] width 12 height 8
click at [32, 218] on span "Company Admin" at bounding box center [40, 219] width 44 height 20
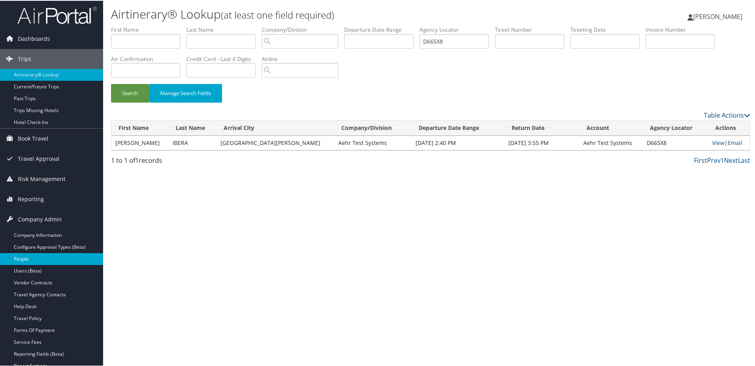
click at [29, 256] on link "People" at bounding box center [51, 258] width 103 height 12
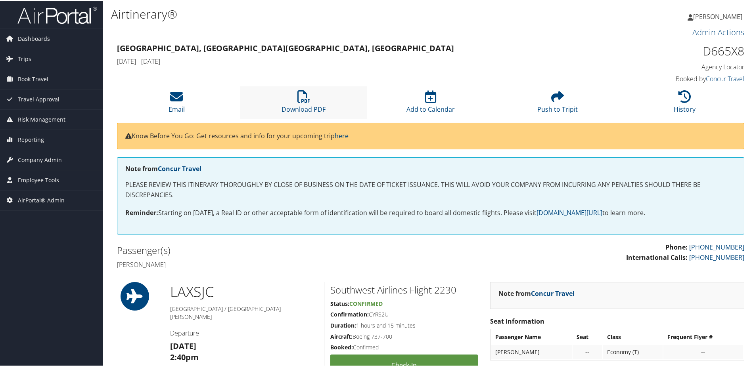
click at [295, 94] on li "Download PDF" at bounding box center [303, 102] width 127 height 32
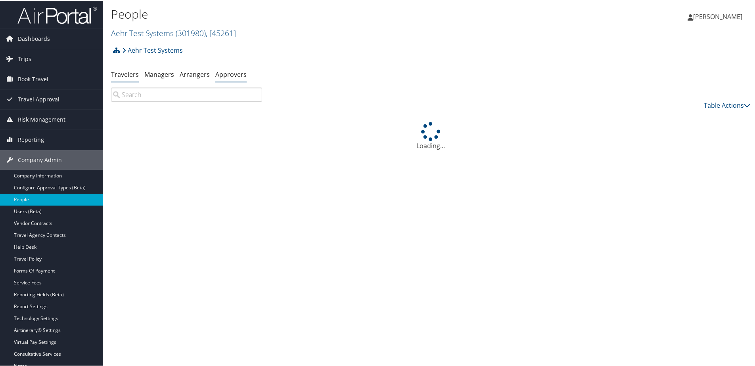
click at [234, 72] on link "Approvers" at bounding box center [230, 73] width 31 height 9
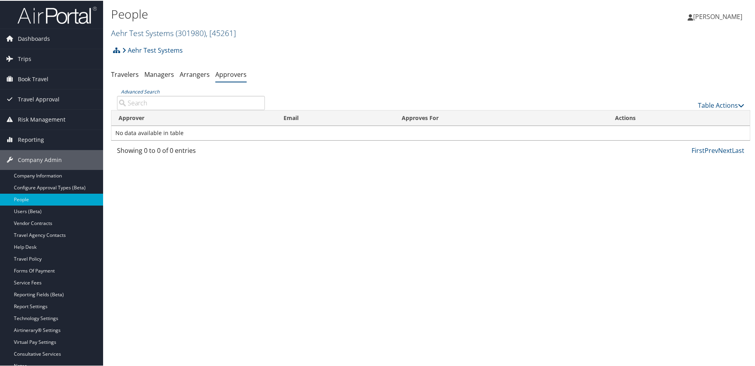
click at [137, 32] on link "Aehr Test Systems ( 301980 ) , [ 45261 ]" at bounding box center [173, 32] width 125 height 11
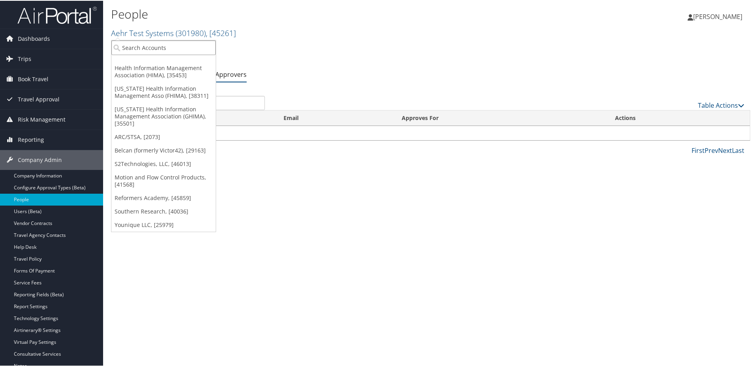
click at [137, 46] on input "search" at bounding box center [163, 47] width 104 height 15
type input "Reformers"
click at [148, 62] on div "Reformers Academy (302063), [45859]" at bounding box center [176, 61] width 139 height 7
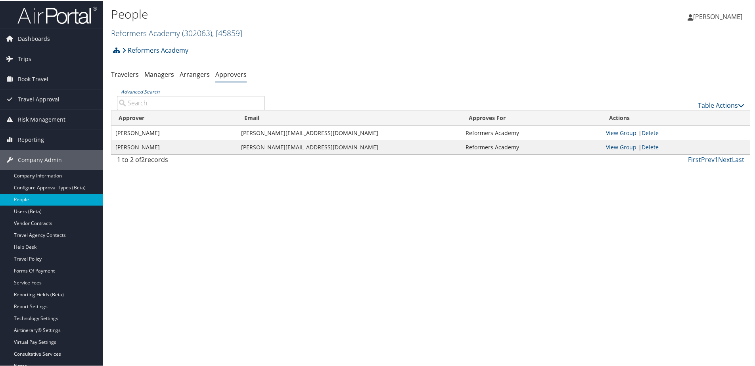
click at [132, 31] on link "Reformers Academy ( 302063 ) , [ 45859 ]" at bounding box center [176, 32] width 131 height 11
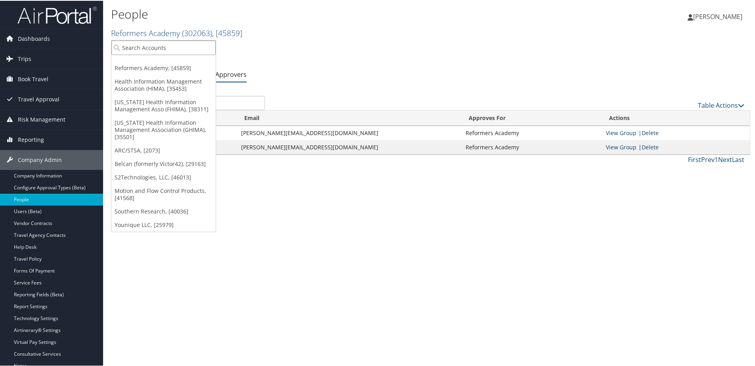
click at [132, 50] on input "search" at bounding box center [163, 47] width 104 height 15
type input "S2"
click at [127, 174] on link "S2Technologies, LLC, [46013]" at bounding box center [163, 176] width 104 height 13
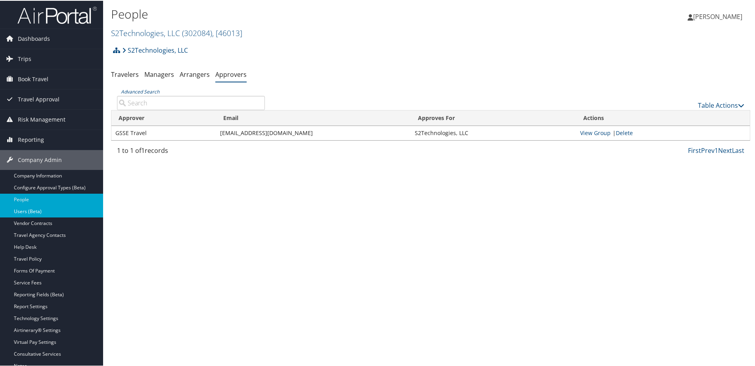
click at [19, 209] on link "Users (Beta)" at bounding box center [51, 211] width 103 height 12
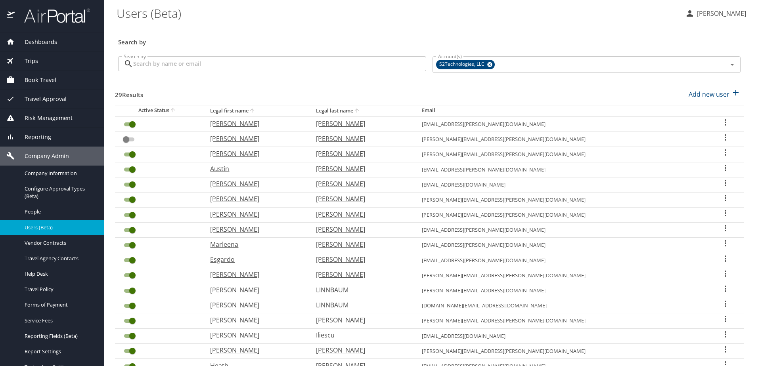
click at [181, 62] on input "Search by" at bounding box center [279, 63] width 293 height 15
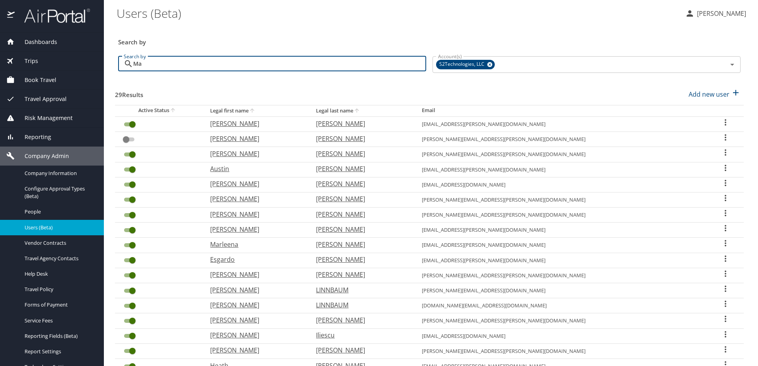
type input "Mar"
checkbox input "false"
checkbox input "true"
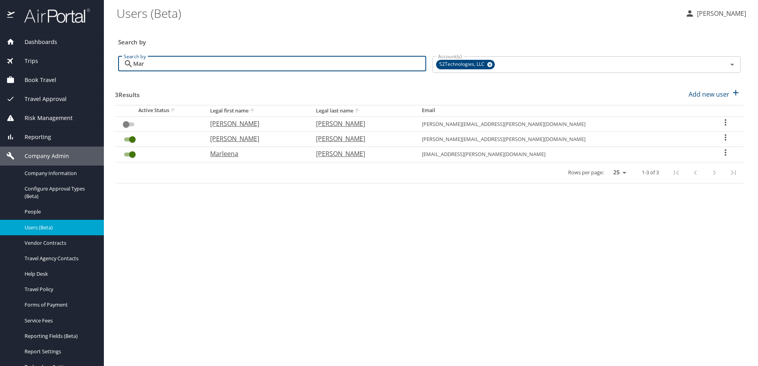
type input "Mar"
click at [720, 150] on icon "User Search Table" at bounding box center [725, 153] width 10 height 10
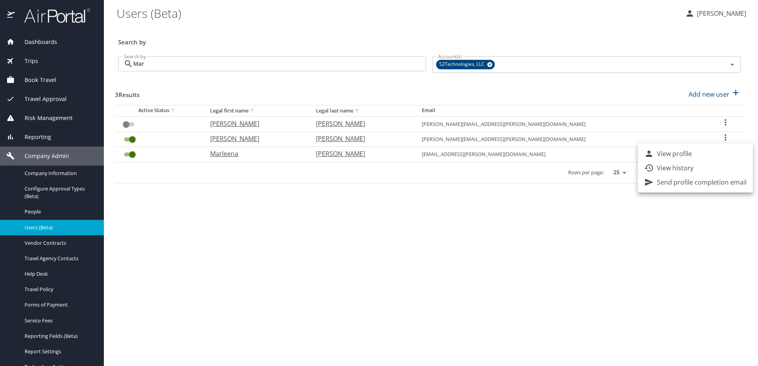
click at [690, 154] on p "View profile" at bounding box center [674, 154] width 35 height 10
select select "US"
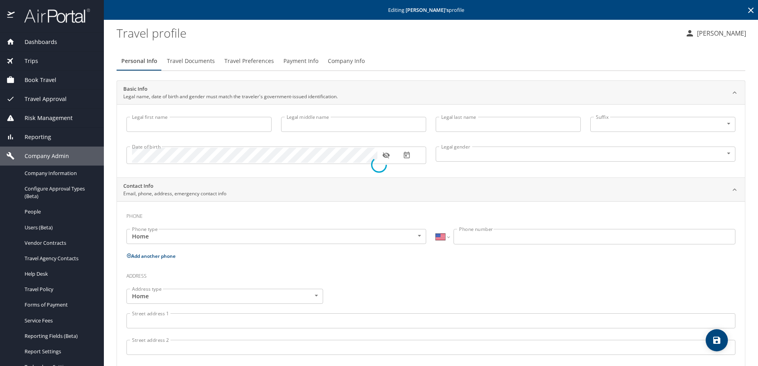
type input "Marleena"
type input "Hope"
type input "Moxley"
type input "Female"
type input "Juan"
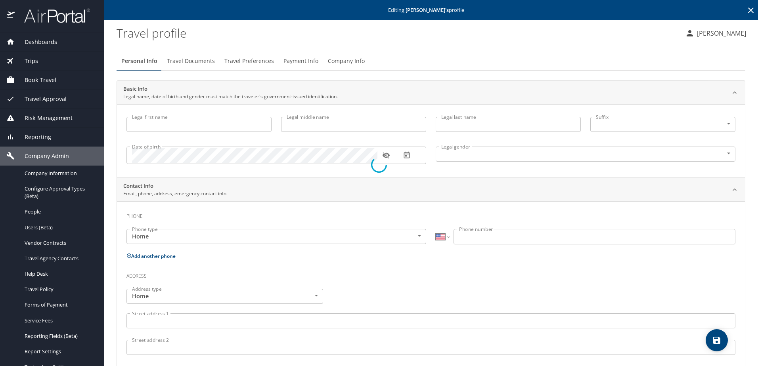
type input "Betancourt"
type input "(602) 820-5918"
select select "US"
